Goal: Task Accomplishment & Management: Use online tool/utility

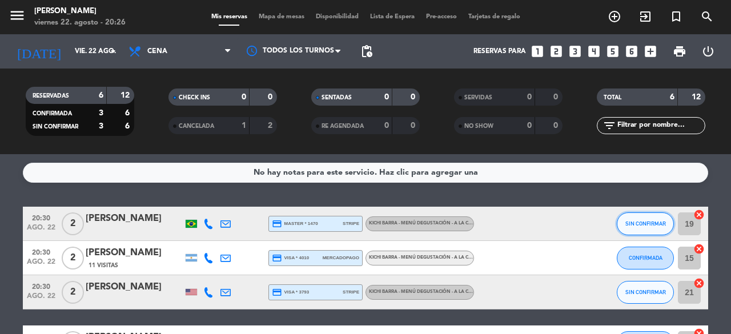
click at [665, 223] on span "SIN CONFIRMAR" at bounding box center [645, 223] width 41 height 6
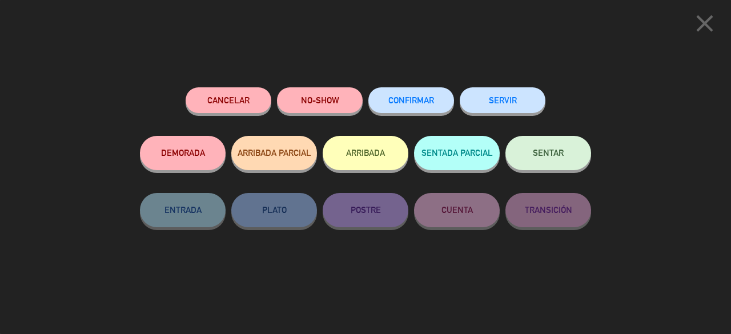
click at [520, 150] on button "SENTAR" at bounding box center [548, 153] width 86 height 34
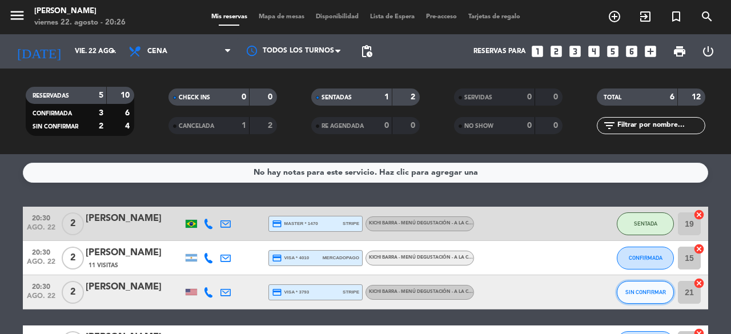
click at [636, 292] on span "SIN CONFIRMAR" at bounding box center [645, 292] width 41 height 6
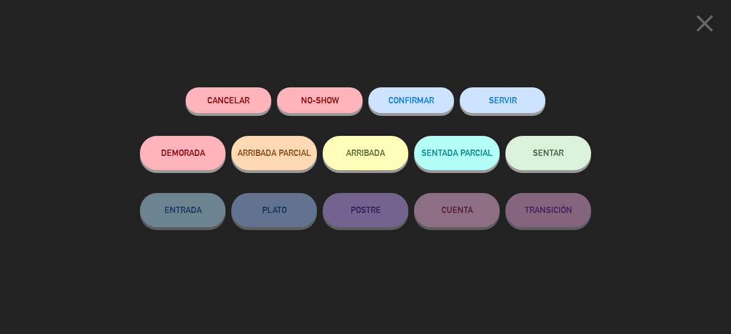
click at [536, 149] on button "SENTAR" at bounding box center [548, 153] width 86 height 34
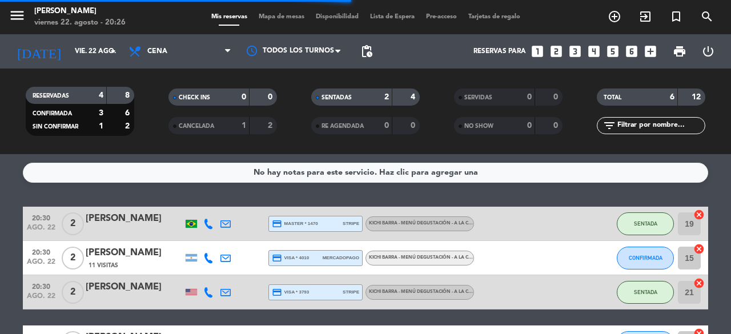
click at [658, 226] on button "SENTADA" at bounding box center [645, 223] width 57 height 23
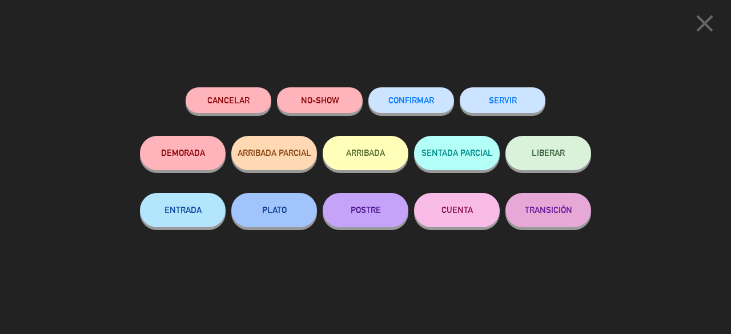
click at [413, 97] on span "CONFIRMAR" at bounding box center [411, 100] width 46 height 10
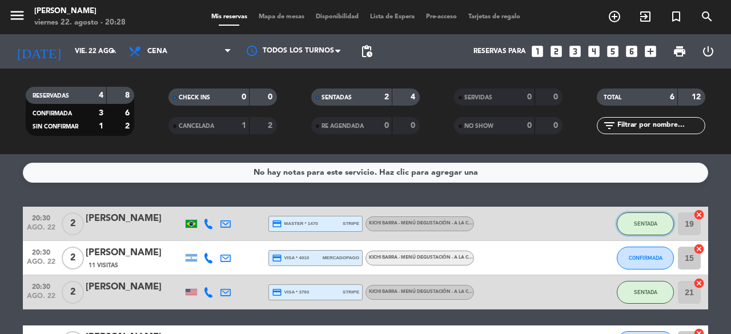
click at [658, 221] on button "SENTADA" at bounding box center [645, 223] width 57 height 23
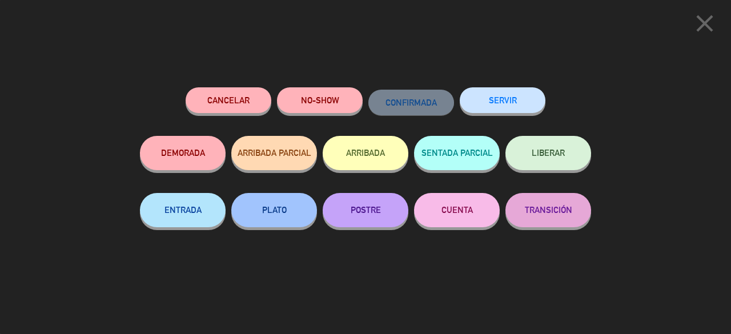
click at [561, 160] on button "LIBERAR" at bounding box center [548, 153] width 86 height 34
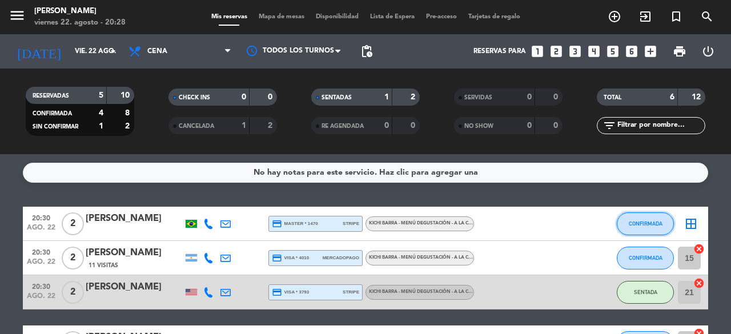
click at [654, 224] on span "CONFIRMADA" at bounding box center [646, 223] width 34 height 6
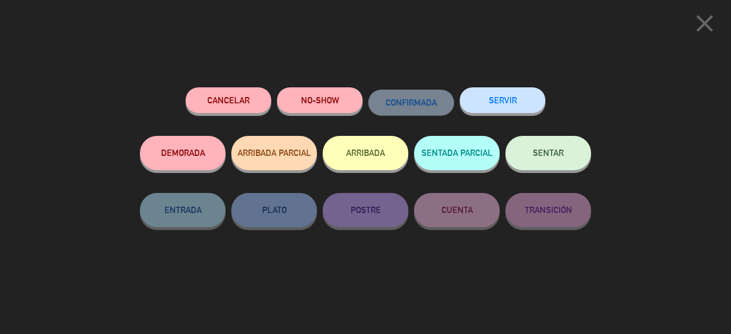
click at [567, 149] on button "SENTAR" at bounding box center [548, 153] width 86 height 34
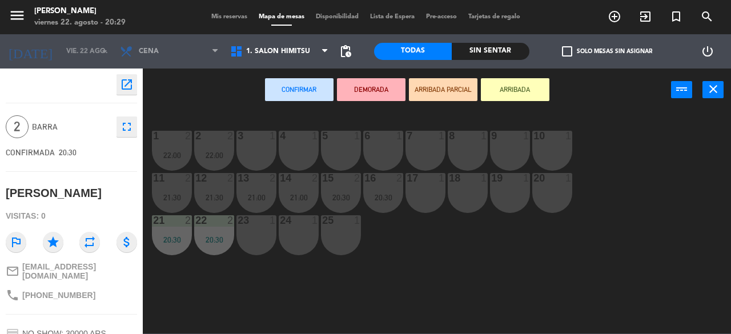
click at [306, 85] on button "Confirmar" at bounding box center [299, 89] width 69 height 23
